Goal: Entertainment & Leisure: Consume media (video, audio)

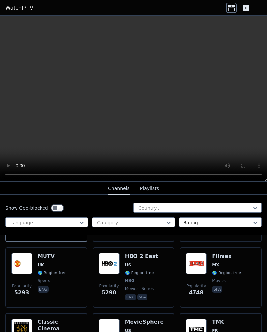
click at [135, 98] on video at bounding box center [133, 99] width 267 height 166
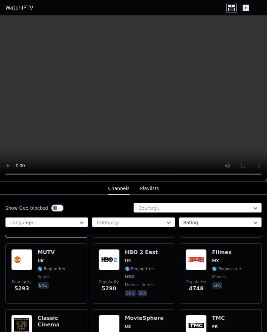
click at [171, 92] on video at bounding box center [133, 99] width 267 height 166
click at [142, 101] on video at bounding box center [133, 99] width 267 height 166
click at [264, 17] on video at bounding box center [133, 99] width 267 height 166
click at [265, 22] on video at bounding box center [133, 99] width 267 height 166
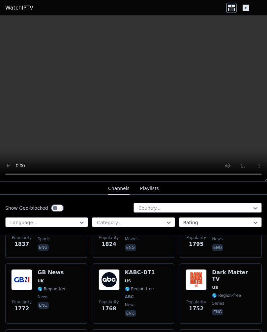
scroll to position [566, 0]
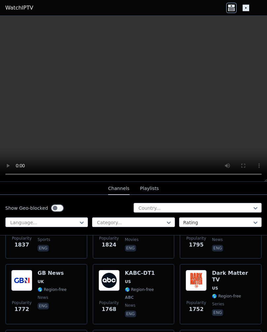
click at [112, 279] on img at bounding box center [108, 280] width 21 height 21
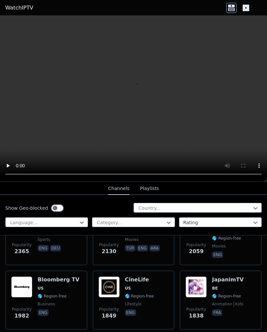
scroll to position [433, 0]
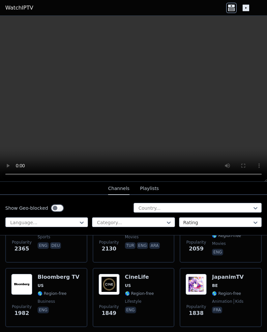
click at [113, 283] on img at bounding box center [108, 284] width 21 height 21
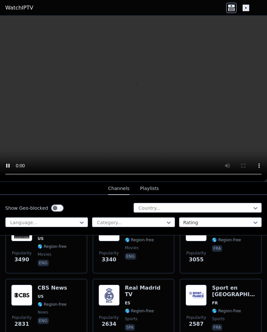
scroll to position [229, 0]
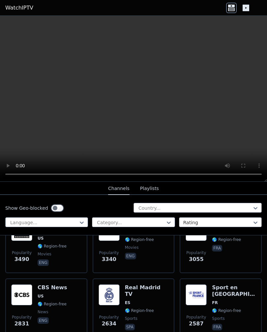
click at [23, 292] on img at bounding box center [21, 295] width 21 height 21
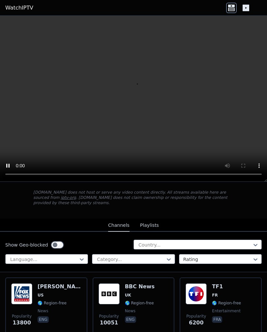
scroll to position [36, 0]
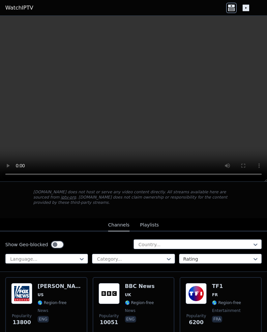
click at [25, 291] on img at bounding box center [21, 293] width 21 height 21
click at [201, 291] on img at bounding box center [195, 293] width 21 height 21
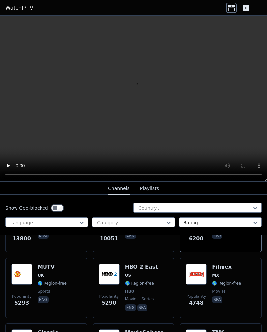
scroll to position [117, 0]
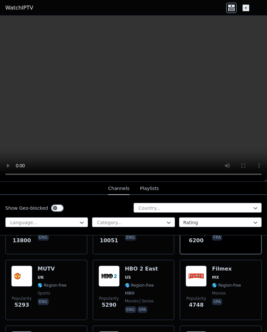
click at [112, 276] on img at bounding box center [108, 276] width 21 height 21
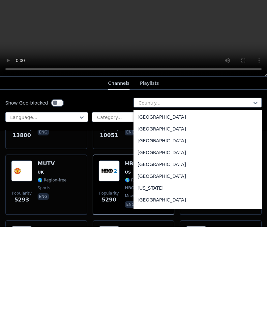
scroll to position [1704, 0]
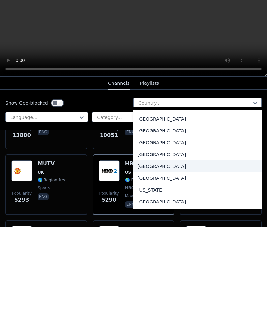
click at [147, 266] on div "[GEOGRAPHIC_DATA]" at bounding box center [197, 272] width 128 height 12
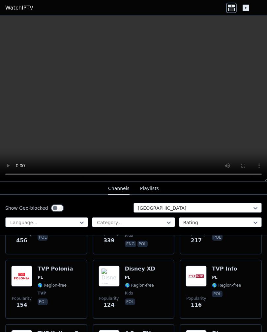
click at [27, 274] on img at bounding box center [21, 276] width 21 height 21
click at [201, 276] on img at bounding box center [195, 276] width 21 height 21
click at [113, 272] on img at bounding box center [108, 276] width 21 height 21
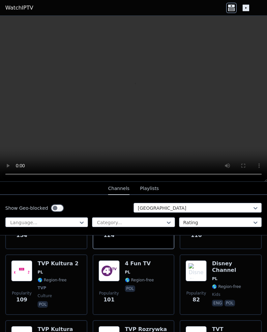
scroll to position [187, 0]
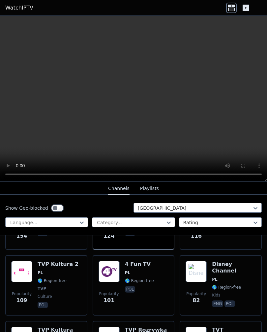
click at [26, 271] on img at bounding box center [21, 271] width 21 height 21
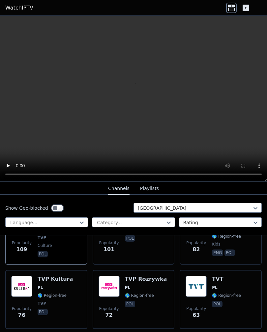
scroll to position [238, 0]
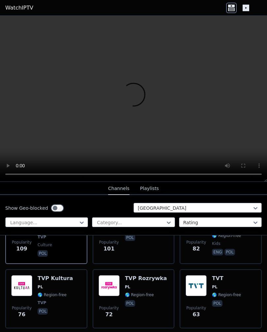
click at [116, 285] on img at bounding box center [108, 285] width 21 height 21
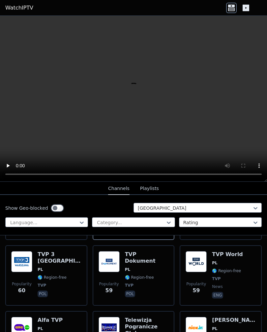
scroll to position [324, 0]
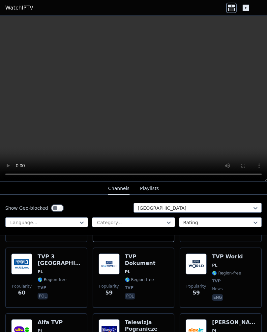
click at [113, 265] on img at bounding box center [108, 264] width 21 height 21
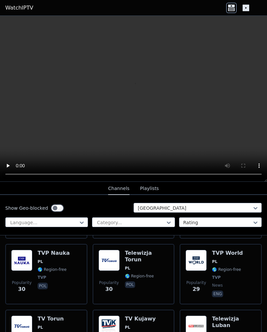
scroll to position [590, 0]
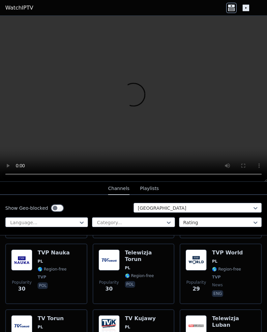
click at [198, 259] on img at bounding box center [195, 260] width 21 height 21
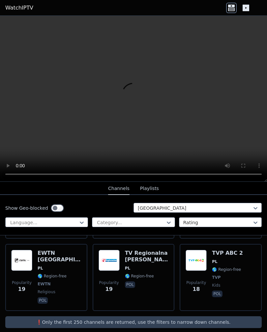
scroll to position [851, 0]
click at [114, 259] on img at bounding box center [108, 260] width 21 height 21
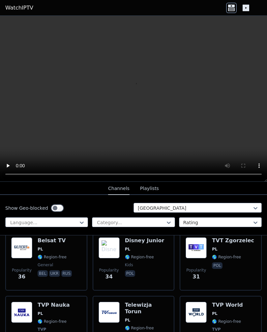
scroll to position [547, 0]
